Goal: Task Accomplishment & Management: Complete application form

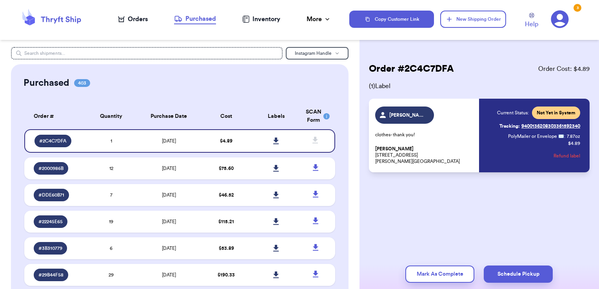
click at [72, 16] on icon at bounding box center [51, 19] width 63 height 21
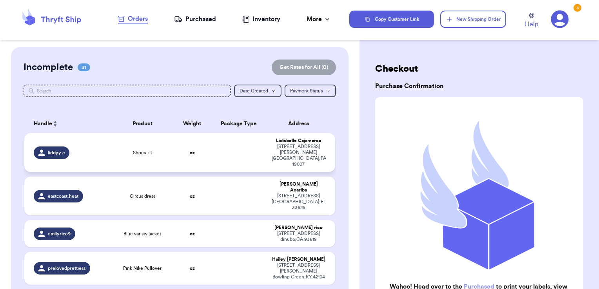
click at [235, 147] on td at bounding box center [239, 152] width 56 height 39
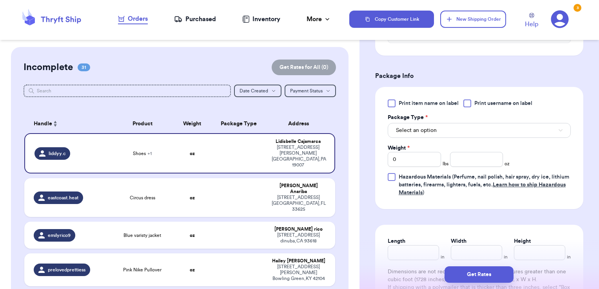
scroll to position [301, 0]
click at [466, 104] on div at bounding box center [468, 104] width 8 height 8
click at [0, 0] on input "Print username on label" at bounding box center [0, 0] width 0 height 0
click at [456, 126] on button "Select an option" at bounding box center [479, 130] width 183 height 15
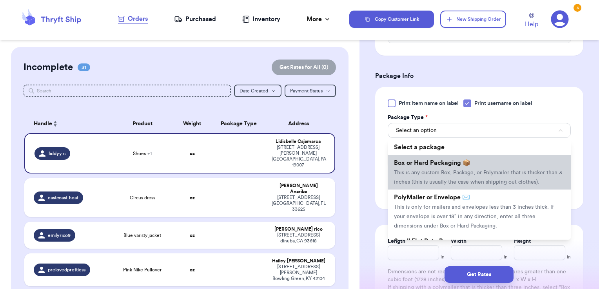
click at [440, 160] on span "Box or Hard Packaging 📦" at bounding box center [432, 163] width 76 height 6
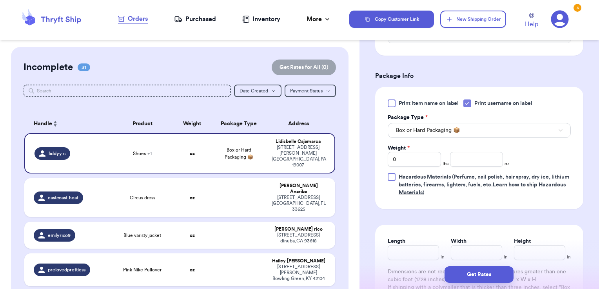
scroll to position [332, 0]
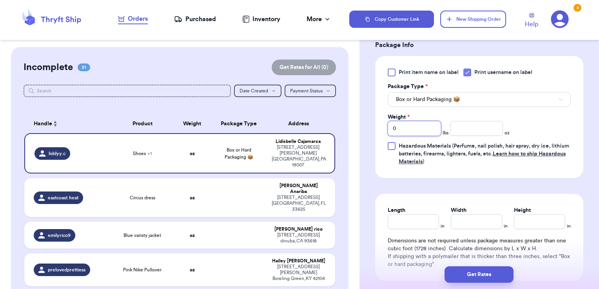
drag, startPoint x: 416, startPoint y: 127, endPoint x: 354, endPoint y: 122, distance: 62.9
click at [354, 122] on div "Customer Link New Order Incomplete 31 Get Rates for All ( 0 ) Get Rates for All…" at bounding box center [299, 144] width 599 height 289
type input "14.55"
type input "6"
type input "7.5"
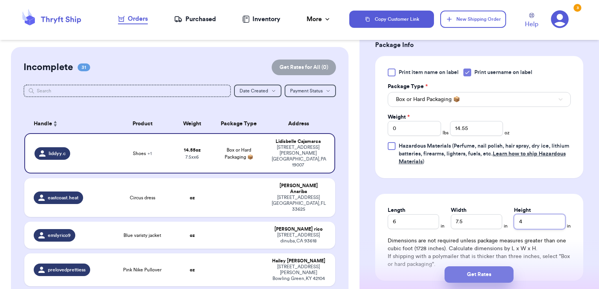
type input "4"
click at [460, 274] on button "Get Rates" at bounding box center [479, 275] width 69 height 16
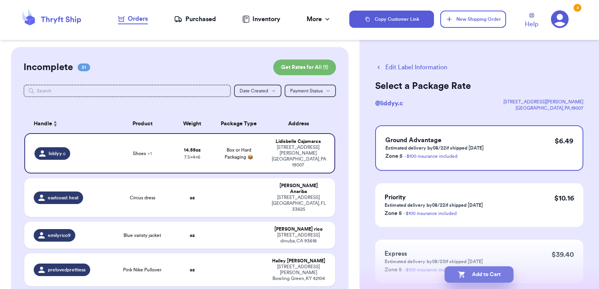
click at [493, 272] on button "Add to Cart" at bounding box center [479, 275] width 69 height 16
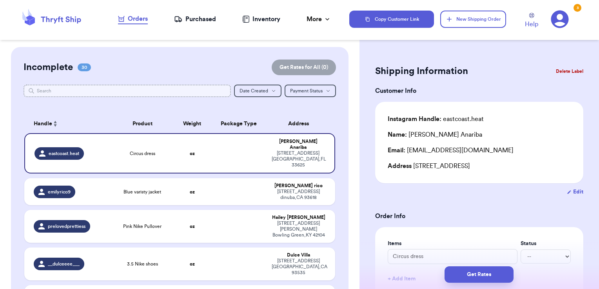
click at [156, 92] on input "text" at bounding box center [128, 91] width 208 height 13
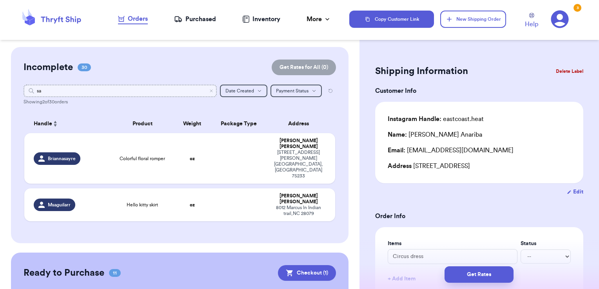
type input "s"
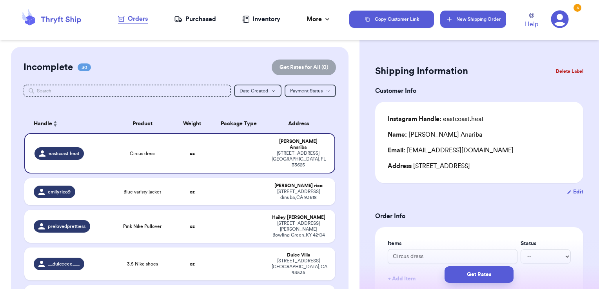
click at [466, 16] on button "New Shipping Order" at bounding box center [473, 19] width 66 height 17
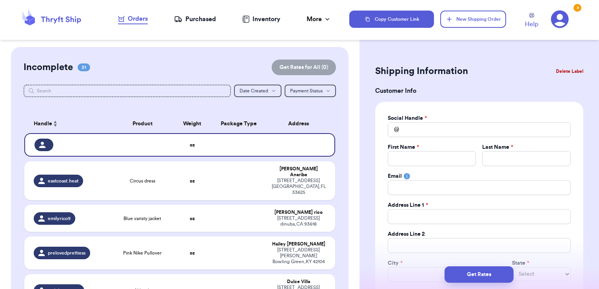
click at [422, 143] on div "Social Handle * @ First Name * Last Name * Email Address Line 1 * Address Line …" at bounding box center [479, 213] width 183 height 197
click at [424, 138] on div "Social Handle * @ First Name * Last Name * Email Address Line 1 * Address Line …" at bounding box center [479, 213] width 183 height 197
click at [425, 136] on input "Total Amount Paid" at bounding box center [479, 129] width 183 height 15
type input "s"
type input "sa"
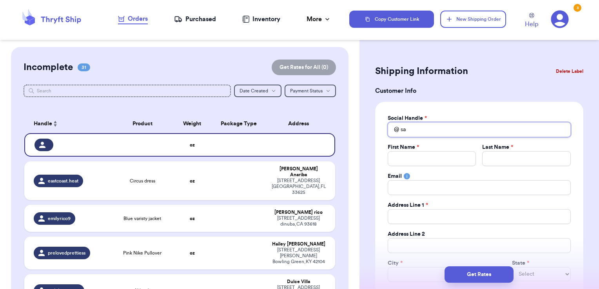
type input "sav"
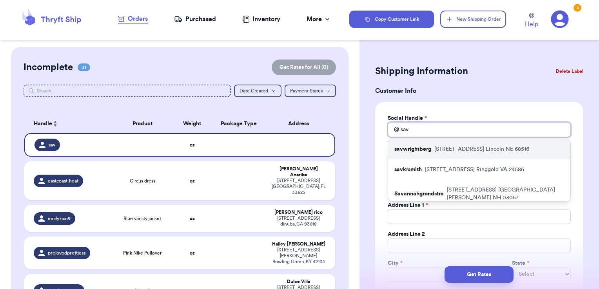
type input "sav"
click at [429, 144] on div "savwrightberg [STREET_ADDRESS]" at bounding box center [479, 149] width 182 height 20
type input "savwrightberg"
type input "Savannah"
type input "[PERSON_NAME]"
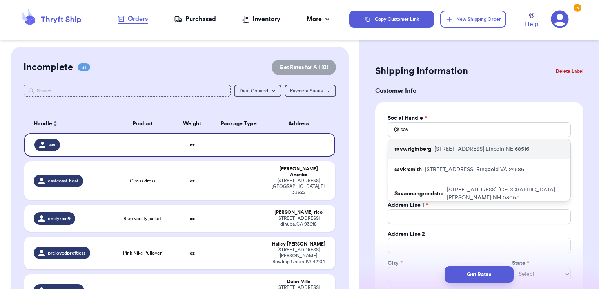
type input "[EMAIL_ADDRESS][DOMAIN_NAME]"
type input "[STREET_ADDRESS]"
type input "Lincoln"
select select "NE"
type input "68516"
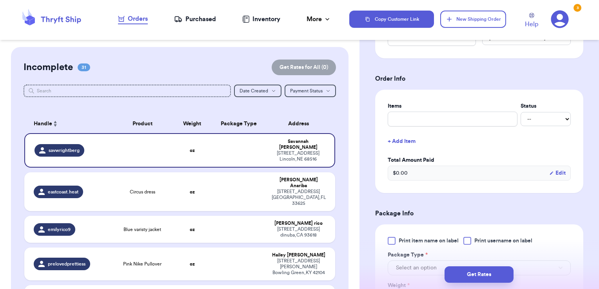
scroll to position [265, 0]
click at [446, 116] on input "text" at bounding box center [453, 119] width 130 height 15
type input "clothes- thank you!"
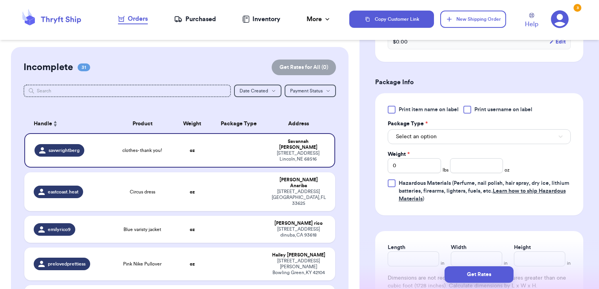
scroll to position [404, 0]
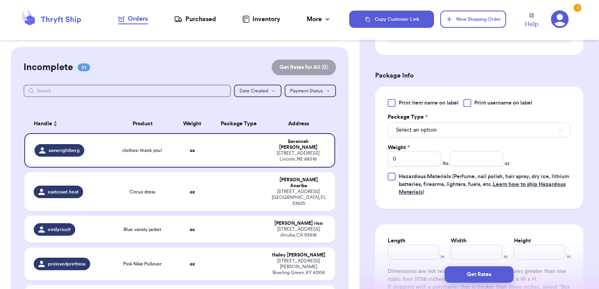
click at [474, 99] on label "Print username on label" at bounding box center [498, 103] width 69 height 8
click at [0, 0] on input "Print username on label" at bounding box center [0, 0] width 0 height 0
click at [457, 123] on button "Select an option" at bounding box center [479, 130] width 183 height 15
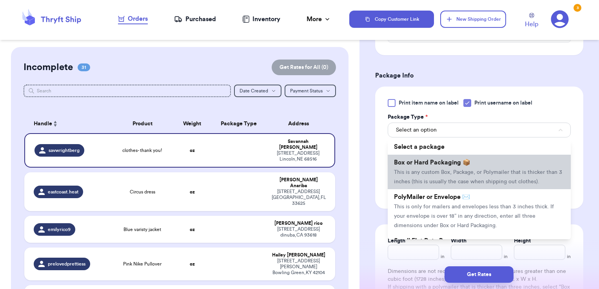
click at [437, 163] on span "Box or Hard Packaging 📦" at bounding box center [432, 163] width 76 height 6
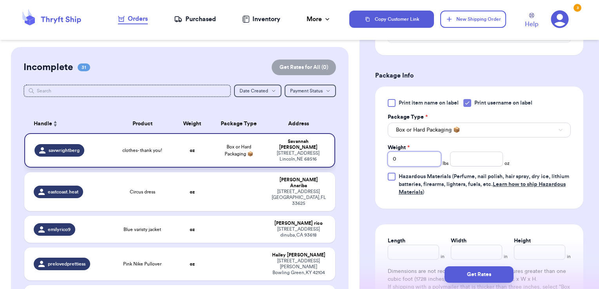
drag, startPoint x: 415, startPoint y: 158, endPoint x: 314, endPoint y: 140, distance: 102.8
click at [314, 140] on div "Customer Link New Order Incomplete 31 Get Rates for All ( 0 ) Get Rates for All…" at bounding box center [299, 144] width 599 height 289
type input "1"
type input "4.86"
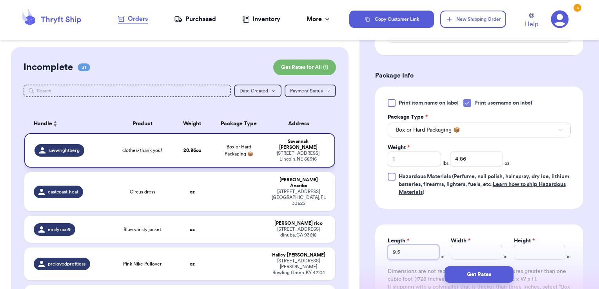
type input "9.5"
type input "7.5"
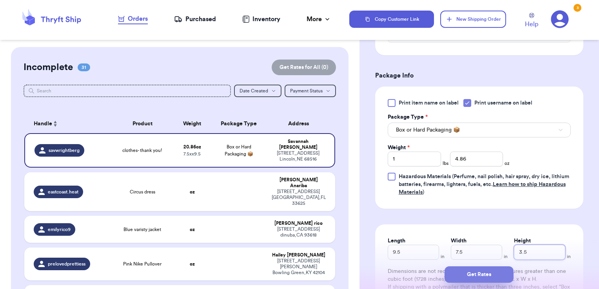
type input "3.5"
click at [478, 272] on button "Get Rates" at bounding box center [479, 275] width 69 height 16
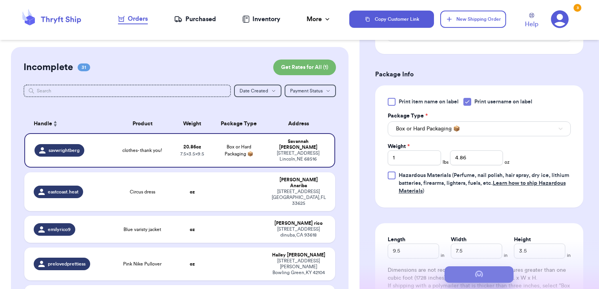
scroll to position [0, 0]
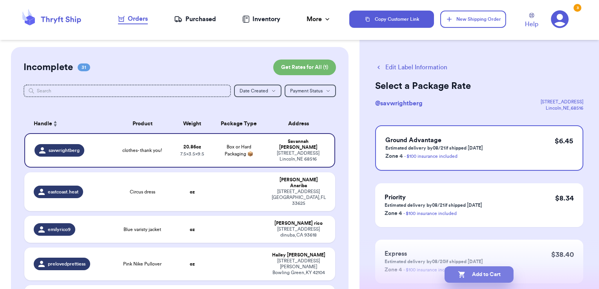
click at [496, 283] on button "Add to Cart" at bounding box center [479, 275] width 69 height 16
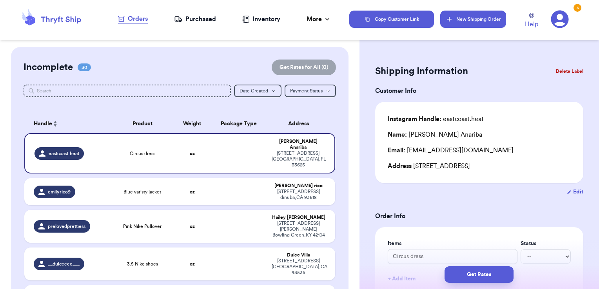
click at [489, 15] on button "New Shipping Order" at bounding box center [473, 19] width 66 height 17
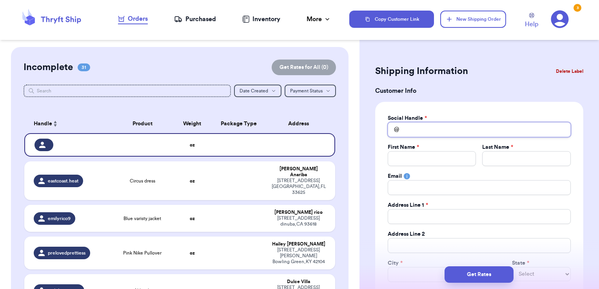
click at [442, 134] on input "Total Amount Paid" at bounding box center [479, 129] width 183 height 15
type input "j"
type input "ja"
type input "jan"
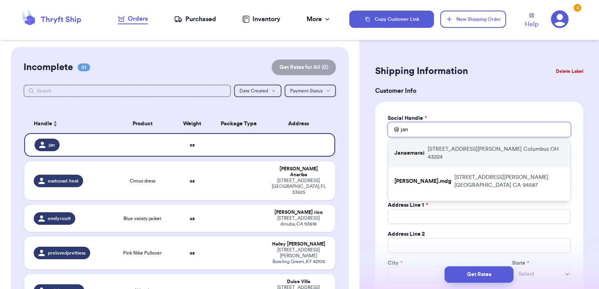
type input "jan"
click at [439, 146] on p "[STREET_ADDRESS][PERSON_NAME]" at bounding box center [496, 153] width 136 height 16
type input "Janaemarai"
type input "[PERSON_NAME]"
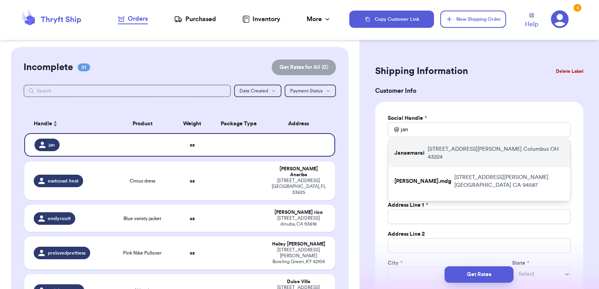
type input "[EMAIL_ADDRESS][DOMAIN_NAME]"
type input "[STREET_ADDRESS][PERSON_NAME]"
type input "Apt C"
type input "Columbus"
select select "OH"
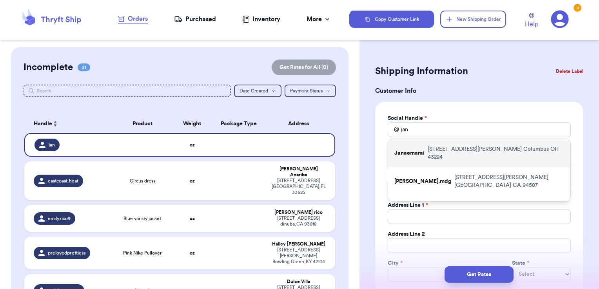
type input "43224"
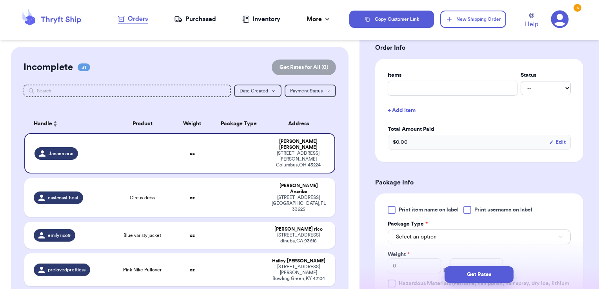
scroll to position [279, 0]
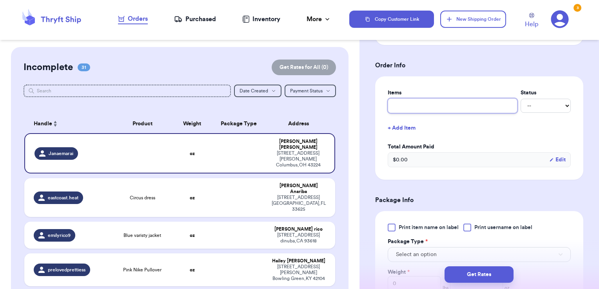
click at [420, 102] on input "text" at bounding box center [453, 105] width 130 height 15
type input "clothes- thank you!"
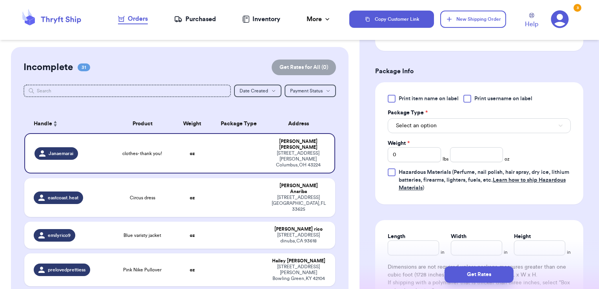
scroll to position [413, 0]
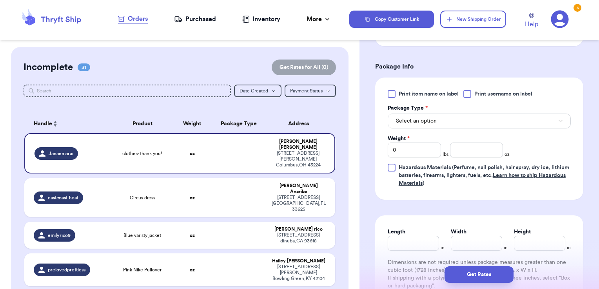
click at [487, 91] on span "Print username on label" at bounding box center [504, 94] width 58 height 8
click at [0, 0] on input "Print username on label" at bounding box center [0, 0] width 0 height 0
click at [469, 124] on button "Select an option" at bounding box center [479, 121] width 183 height 15
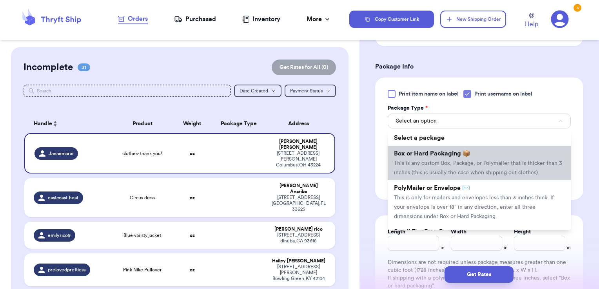
click at [449, 170] on span "This is any custom Box, Package, or Polymailer that is thicker than 3 inches (t…" at bounding box center [478, 168] width 168 height 15
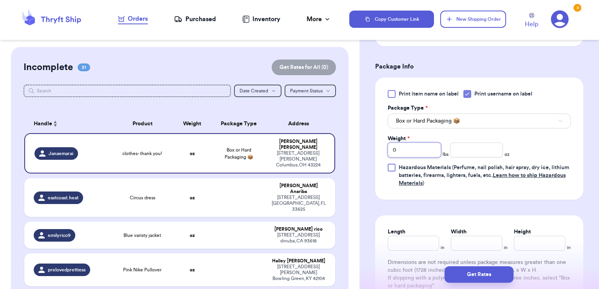
drag, startPoint x: 429, startPoint y: 145, endPoint x: 367, endPoint y: 141, distance: 62.5
click at [367, 141] on div "Shipping Information Delete Label Customer Info Social Handle * @ Janaemarai Fi…" at bounding box center [480, 17] width 240 height 764
type input "1"
type input ".10"
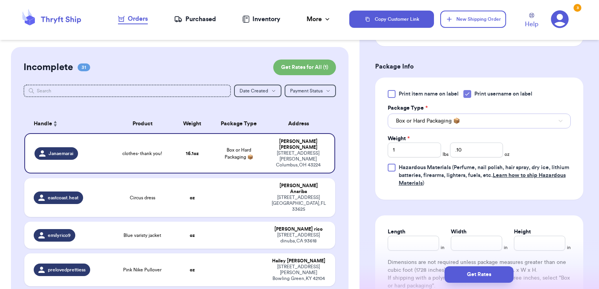
click at [466, 116] on button "Box or Hard Packaging 📦" at bounding box center [479, 121] width 183 height 15
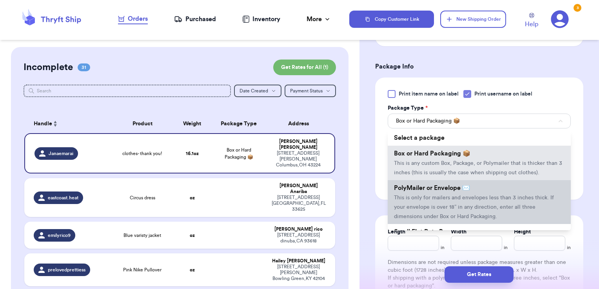
click at [441, 191] on span "PolyMailer or Envelope ✉️" at bounding box center [432, 188] width 76 height 6
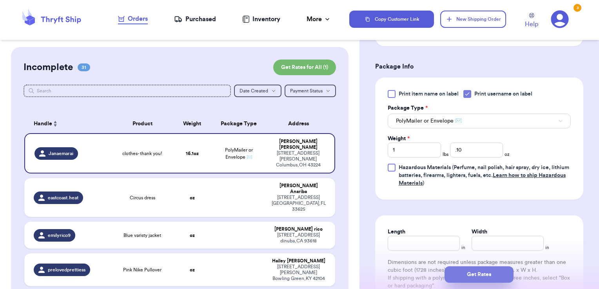
click at [485, 272] on button "Get Rates" at bounding box center [479, 275] width 69 height 16
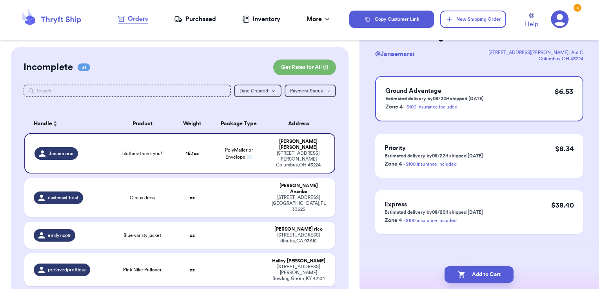
scroll to position [0, 0]
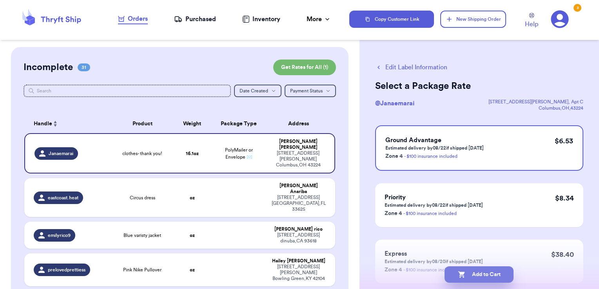
click at [489, 272] on button "Add to Cart" at bounding box center [479, 275] width 69 height 16
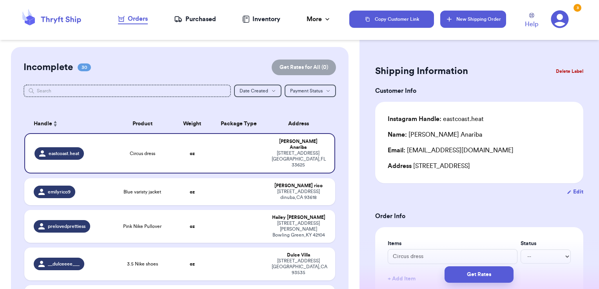
click at [479, 22] on button "New Shipping Order" at bounding box center [473, 19] width 66 height 17
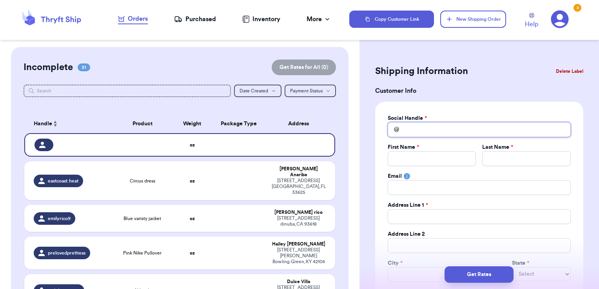
click at [455, 128] on input "Total Amount Paid" at bounding box center [479, 129] width 183 height 15
type input "a"
type input "ar"
type input "arc"
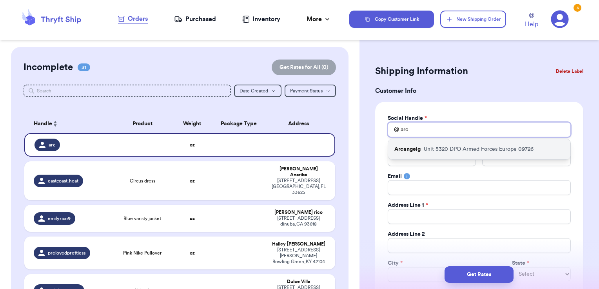
type input "arc"
click at [449, 147] on p "Unit 5320 DPO Armed Forces Europe 09726" at bounding box center [479, 149] width 110 height 8
type input "Arcangelg"
type input "[PERSON_NAME]"
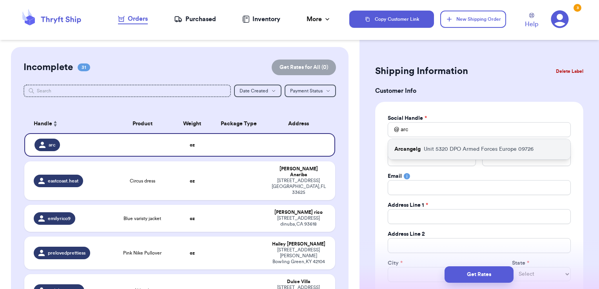
type input "[EMAIL_ADDRESS][DOMAIN_NAME]"
type input "Unit 5320"
type input "Box 201"
type input "DPO"
select select "AE"
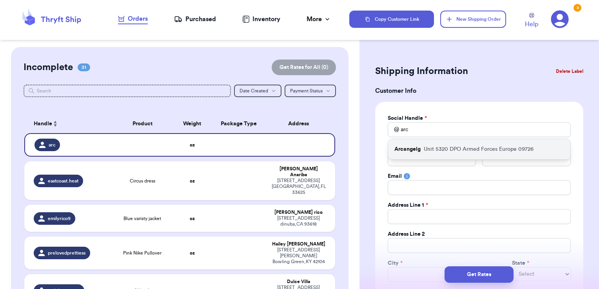
type input "09726"
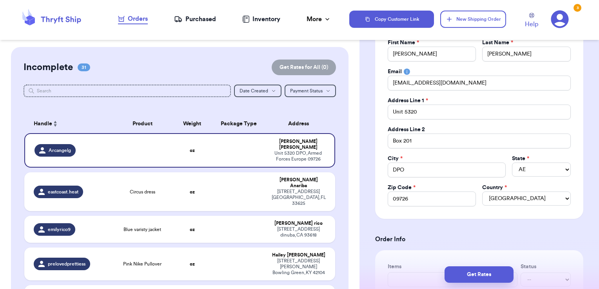
scroll to position [105, 0]
drag, startPoint x: 424, startPoint y: 112, endPoint x: 362, endPoint y: 117, distance: 62.5
type input "P"
type input "P."
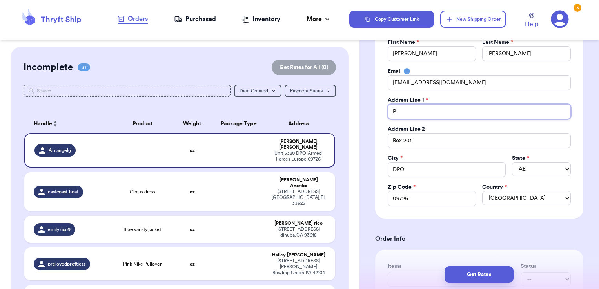
type input "P.O"
type input "P.O>"
type input "P.O> B"
type input "P.O> Bo"
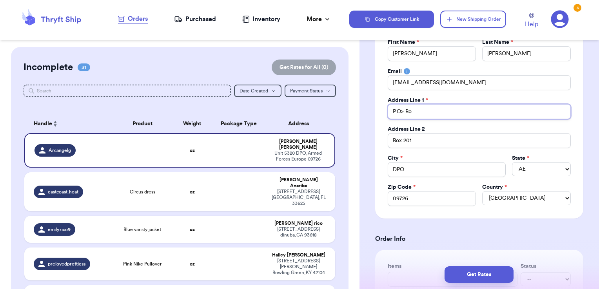
type input "P.O> B"
type input "P.O>"
type input "P.O"
type input "P.O."
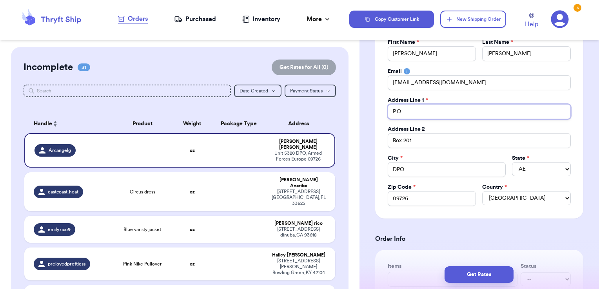
type input "P.O."
type input "P.O. B"
type input "P.O. Bo"
type input "P.O. Box"
type input "P.O. Box 1"
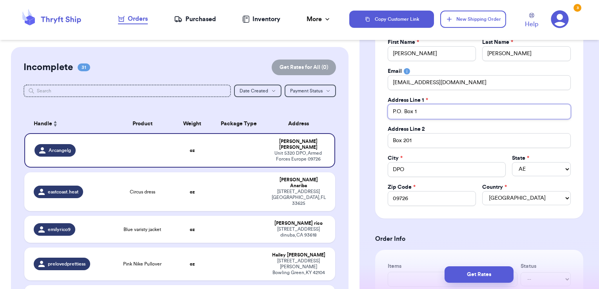
type input "P.O. Box 13"
type input "P.O. Box 131"
type input "P.O. Box 1316"
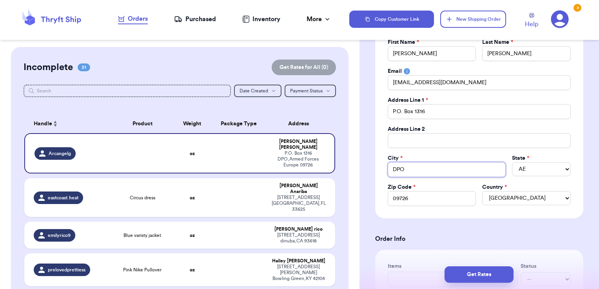
type input "K"
type input "Ke"
type input "Kek"
type input "Keka"
type input "Kekah"
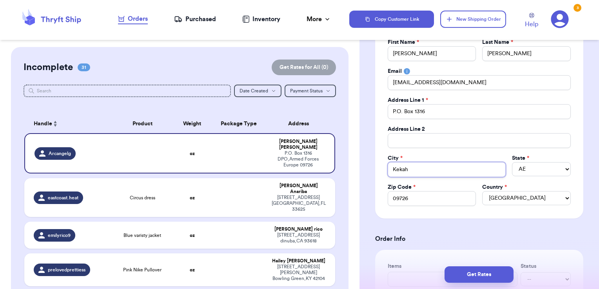
type input "Kekaha"
select select "HI"
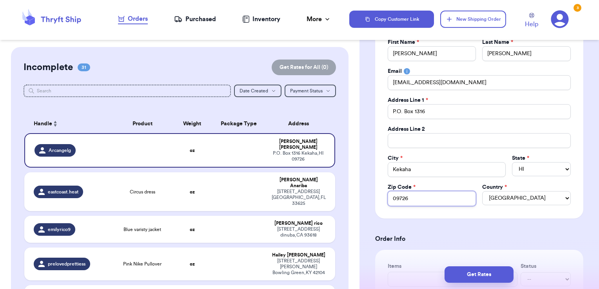
type input "9"
type input "96"
type input "967"
type input "9675"
type input "96752"
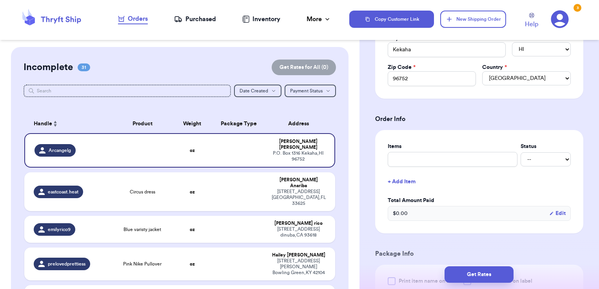
scroll to position [248, 0]
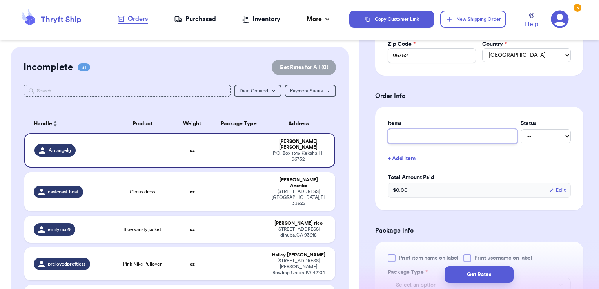
click at [416, 135] on input "text" at bounding box center [453, 136] width 130 height 15
type input "s"
type input "sl"
type input "sleeping bag"
type input "sleeping bags"
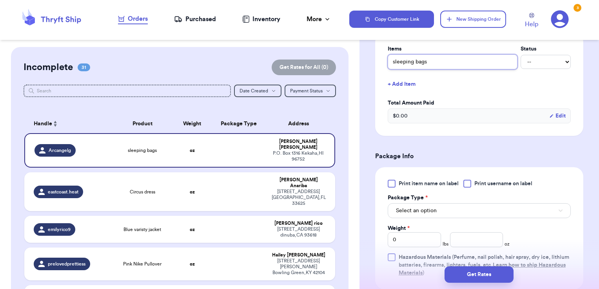
scroll to position [356, 0]
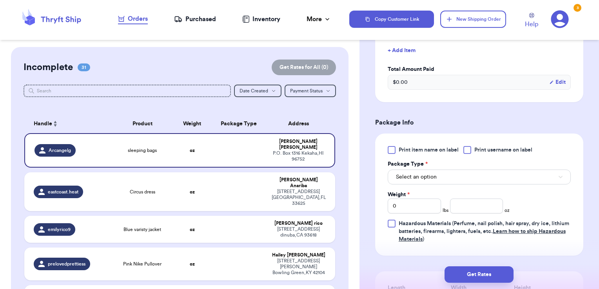
type input "sleeping bags"
click at [490, 149] on span "Print username on label" at bounding box center [504, 150] width 58 height 8
click at [0, 0] on input "Print username on label" at bounding box center [0, 0] width 0 height 0
click at [472, 178] on button "Select an option" at bounding box center [479, 177] width 183 height 15
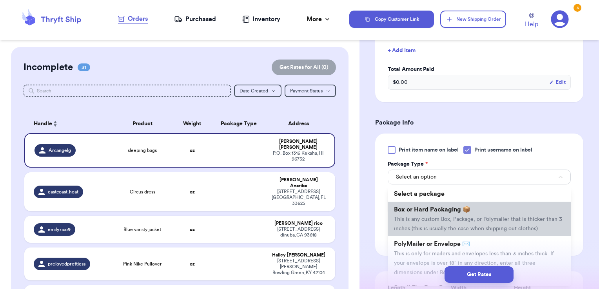
click at [453, 217] on span "This is any custom Box, Package, or Polymailer that is thicker than 3 inches (t…" at bounding box center [478, 224] width 168 height 15
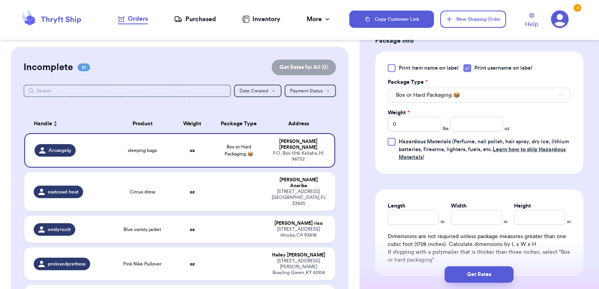
scroll to position [439, 0]
drag, startPoint x: 413, startPoint y: 123, endPoint x: 353, endPoint y: 114, distance: 59.9
click at [353, 114] on div "Customer Link New Order Incomplete 31 Get Rates for All ( 0 ) Get Rates for All…" at bounding box center [299, 144] width 599 height 289
type input "5"
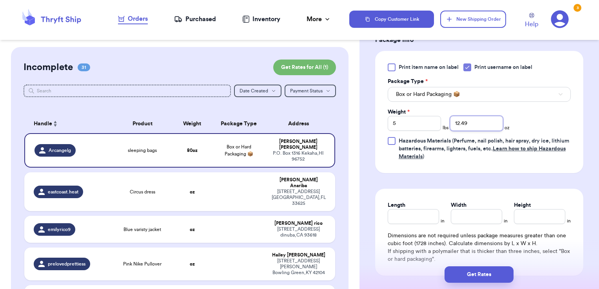
type input "12.49"
type input "17.25"
type input "13.25"
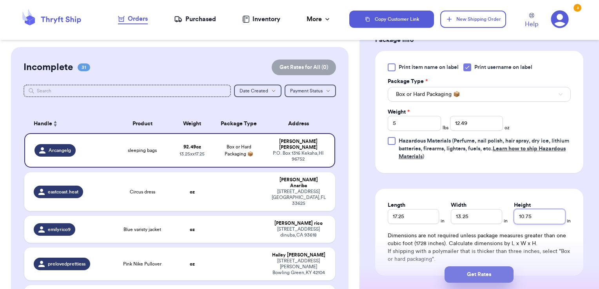
type input "10.75"
click at [474, 274] on button "Get Rates" at bounding box center [479, 275] width 69 height 16
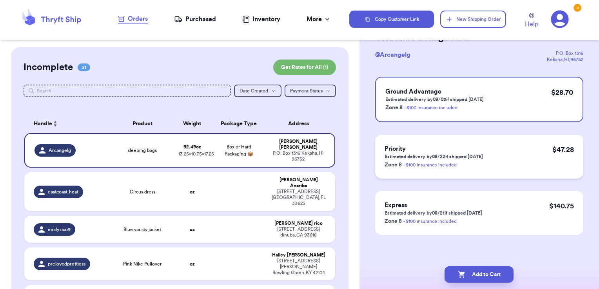
scroll to position [0, 0]
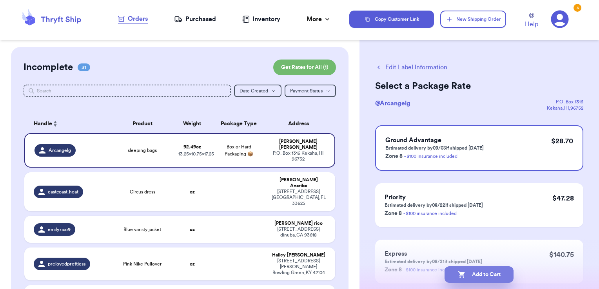
click at [503, 278] on button "Add to Cart" at bounding box center [479, 275] width 69 height 16
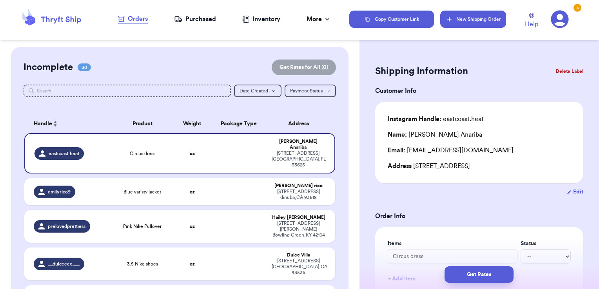
click at [491, 18] on button "New Shipping Order" at bounding box center [473, 19] width 66 height 17
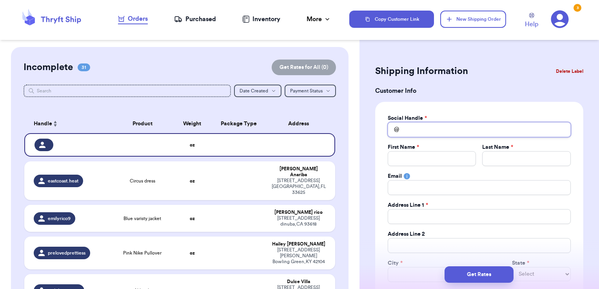
click at [418, 125] on input "Total Amount Paid" at bounding box center [479, 129] width 183 height 15
type input "t"
type input "te"
type input "tee"
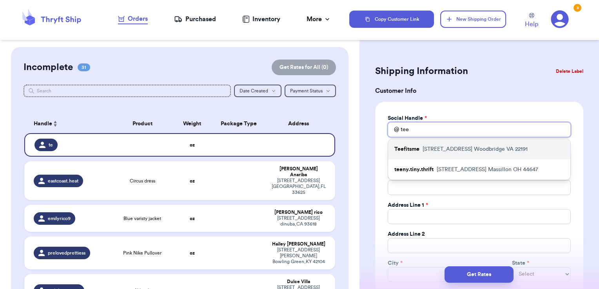
type input "tee"
click at [424, 148] on p "[STREET_ADDRESS]" at bounding box center [475, 149] width 105 height 8
type input "Teefitsme"
type input "[PERSON_NAME]"
type input "Balthazar"
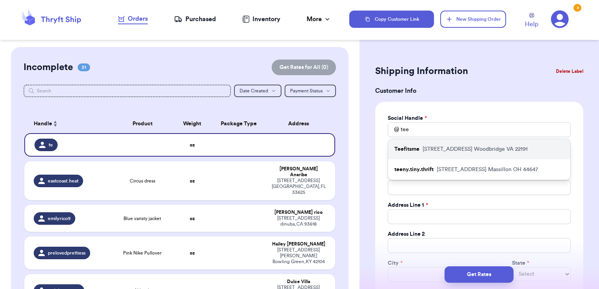
type input "[EMAIL_ADDRESS][DOMAIN_NAME]"
type input "[STREET_ADDRESS]"
type input "Woodbridge"
select select "VA"
type input "22191"
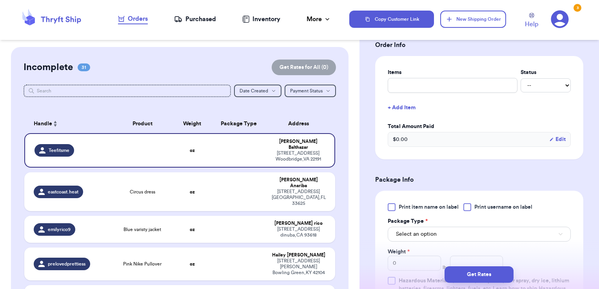
scroll to position [300, 0]
click at [417, 84] on input "text" at bounding box center [453, 85] width 130 height 15
type input "clothes- thank you!"
click at [477, 204] on span "Print username on label" at bounding box center [504, 207] width 58 height 8
click at [0, 0] on input "Print username on label" at bounding box center [0, 0] width 0 height 0
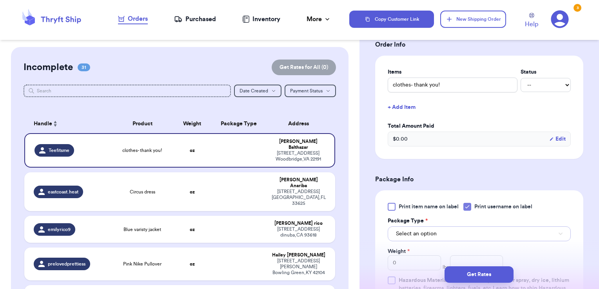
click at [454, 229] on button "Select an option" at bounding box center [479, 234] width 183 height 15
click at [417, 265] on div "Get Rates" at bounding box center [480, 274] width 240 height 29
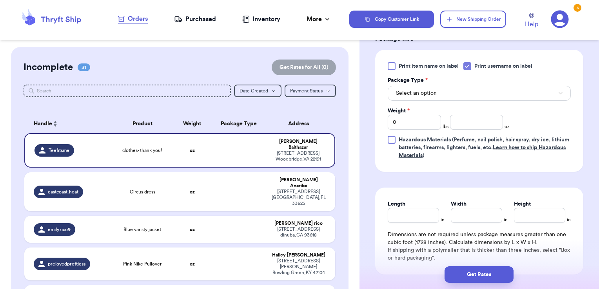
scroll to position [441, 0]
click at [438, 95] on button "Select an option" at bounding box center [479, 92] width 183 height 15
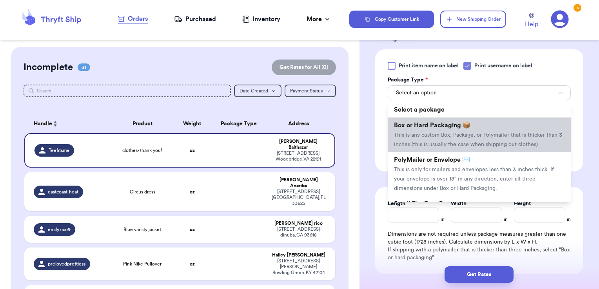
click at [433, 122] on span "Box or Hard Packaging 📦" at bounding box center [432, 125] width 76 height 6
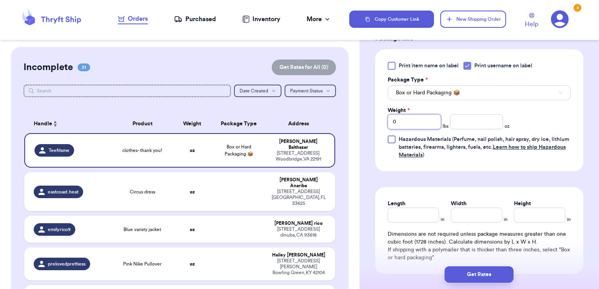
drag, startPoint x: 434, startPoint y: 120, endPoint x: 365, endPoint y: 116, distance: 68.7
type input "2"
type input "3.20"
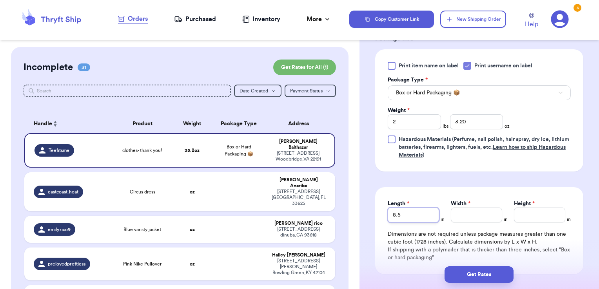
type input "8.5"
type input "12"
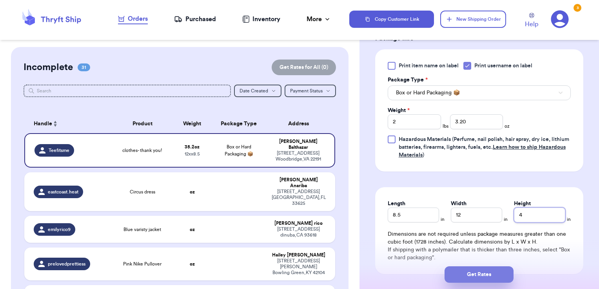
type input "4"
click at [476, 271] on button "Get Rates" at bounding box center [479, 275] width 69 height 16
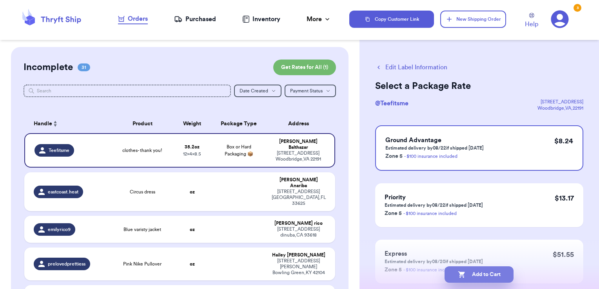
click at [493, 269] on button "Add to Cart" at bounding box center [479, 275] width 69 height 16
